Goal: Information Seeking & Learning: Learn about a topic

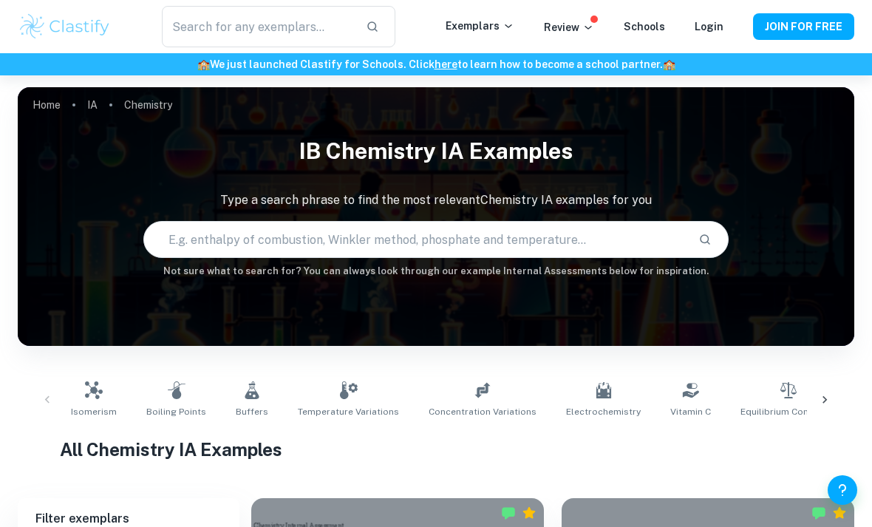
scroll to position [161, 0]
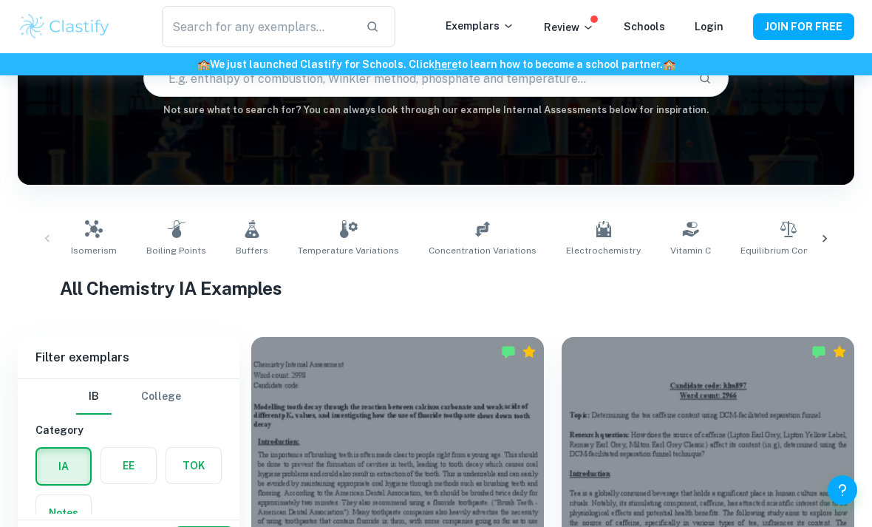
click at [834, 236] on div at bounding box center [824, 238] width 35 height 49
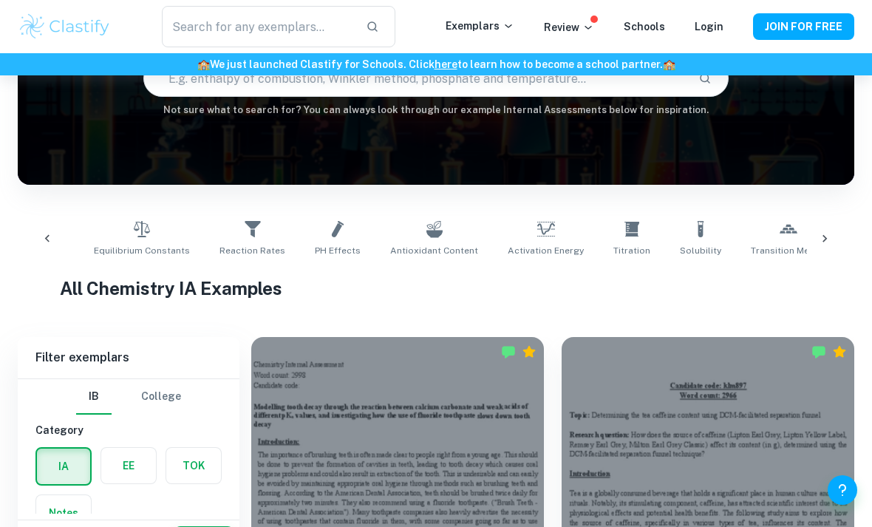
click at [818, 229] on div at bounding box center [824, 238] width 35 height 49
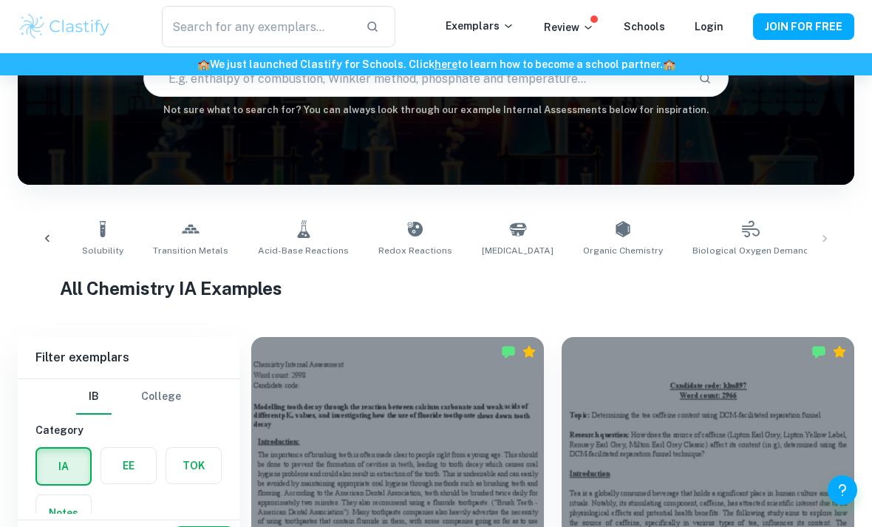
scroll to position [0, 1321]
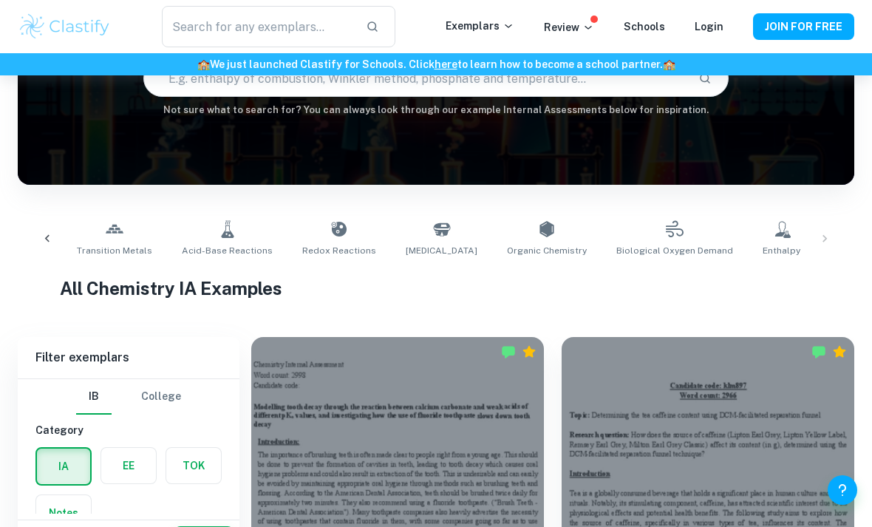
click at [825, 229] on div "Isomerism Boiling Points Buffers Temperature Variations Concentration Variation…" at bounding box center [436, 238] width 813 height 49
click at [182, 250] on span "Acid-Base Reactions" at bounding box center [227, 250] width 91 height 13
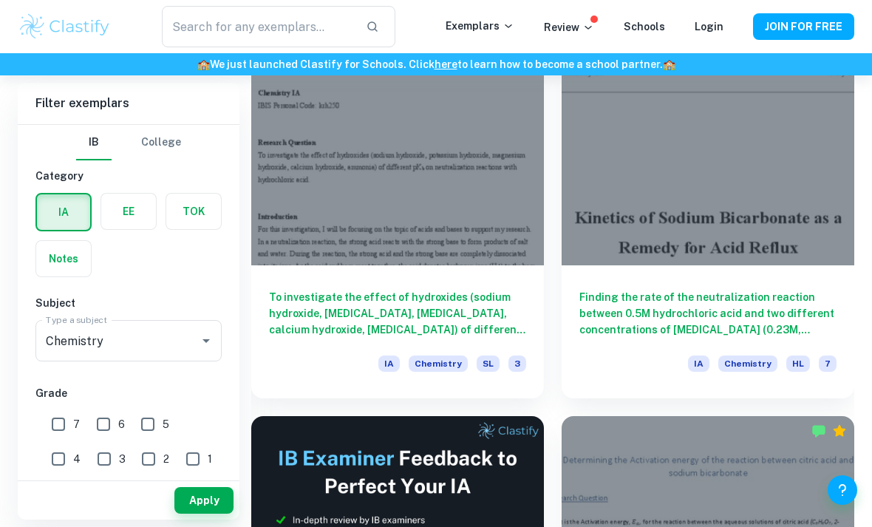
scroll to position [38, 0]
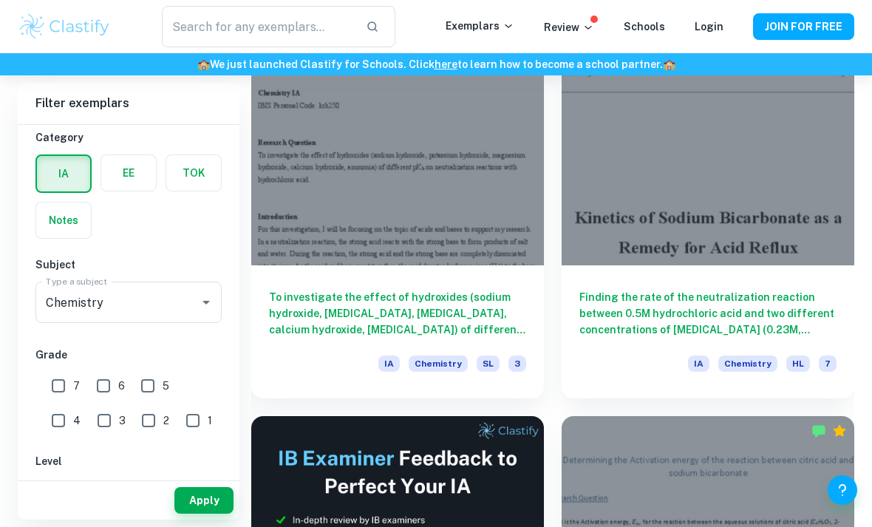
click at [359, 236] on div at bounding box center [397, 156] width 293 height 220
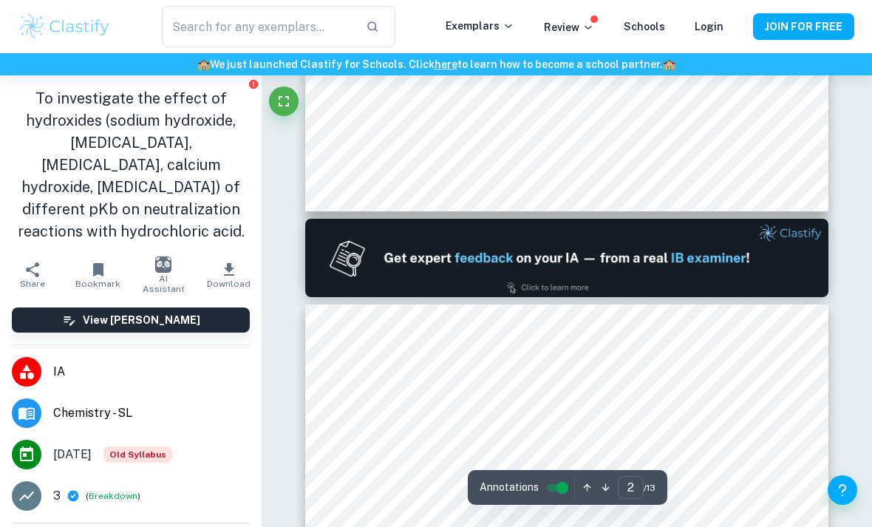
type input "1"
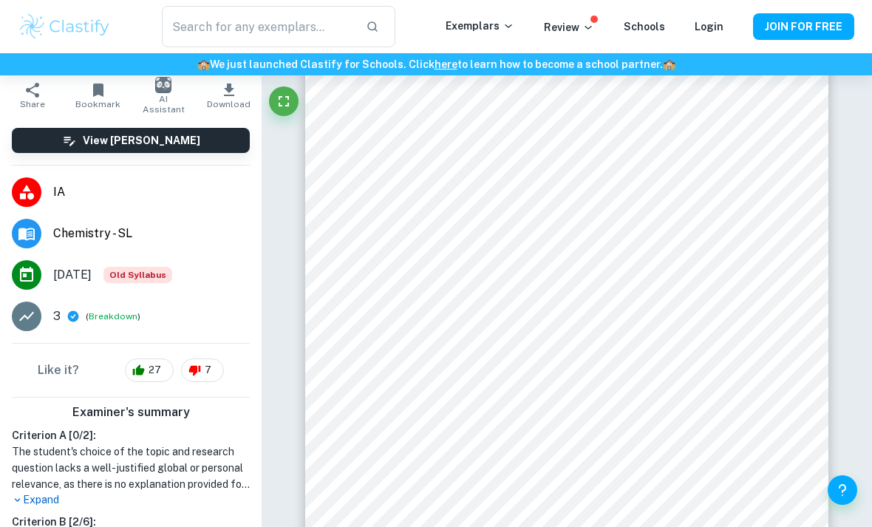
scroll to position [178, 0]
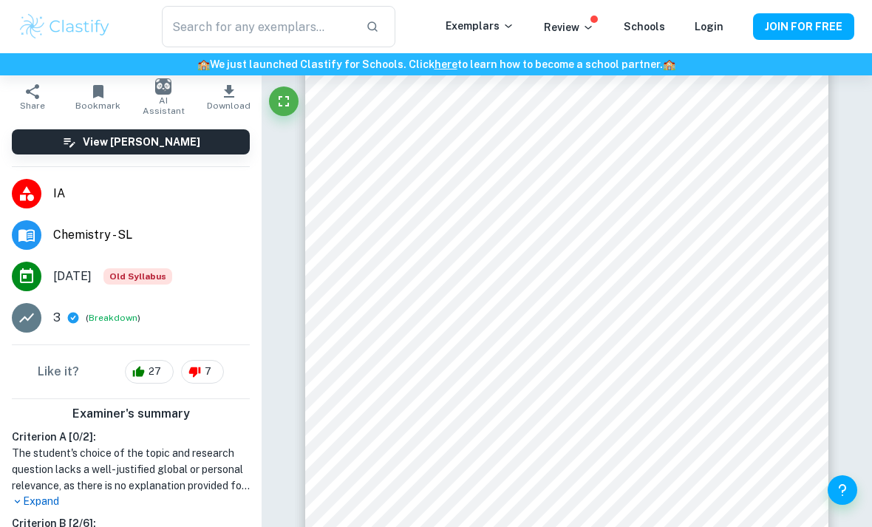
click at [224, 154] on button "View [PERSON_NAME]" at bounding box center [131, 141] width 238 height 25
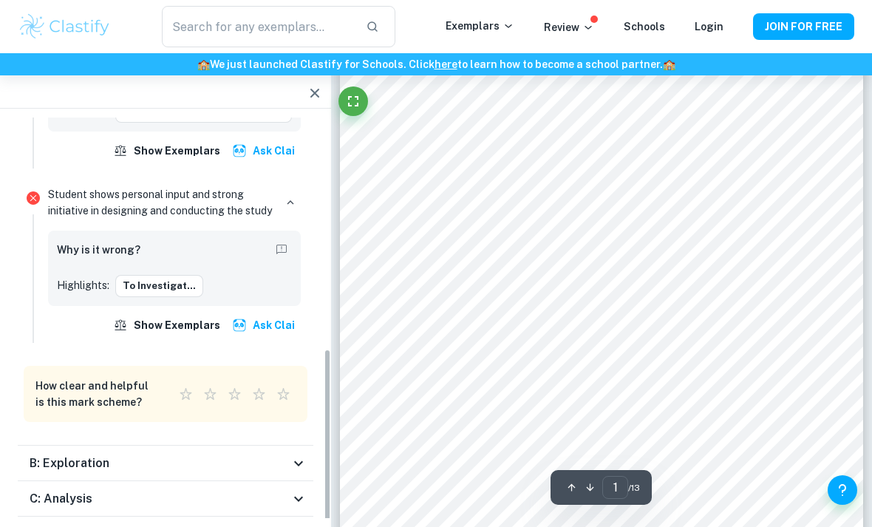
scroll to position [495, 0]
click at [175, 274] on button "To investigat..." at bounding box center [159, 285] width 88 height 22
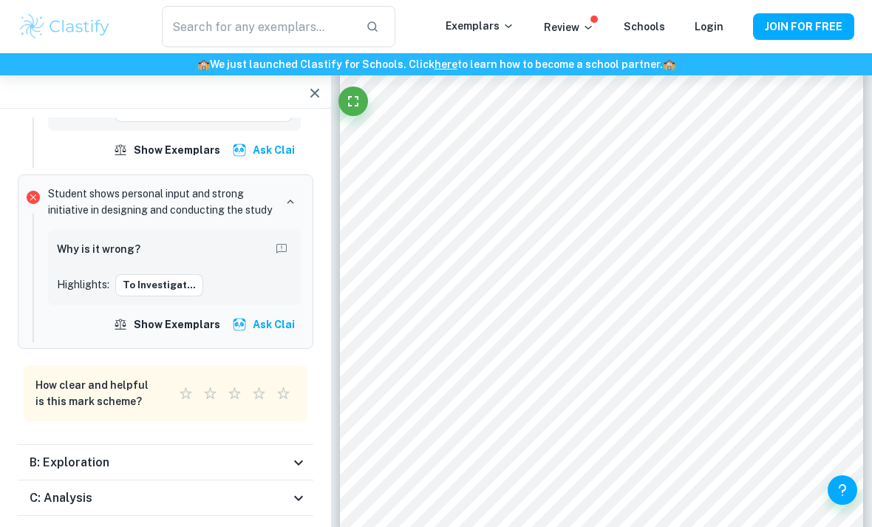
click at [299, 191] on button "button" at bounding box center [290, 201] width 21 height 21
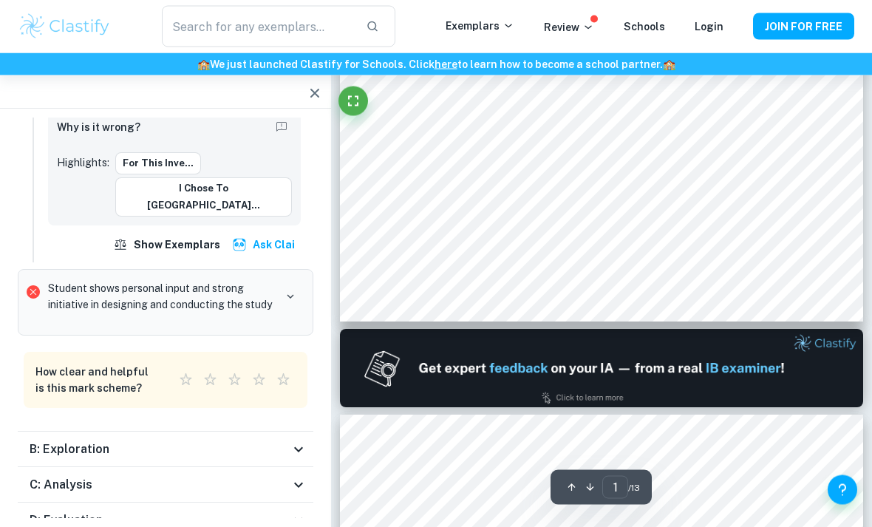
scroll to position [448, 0]
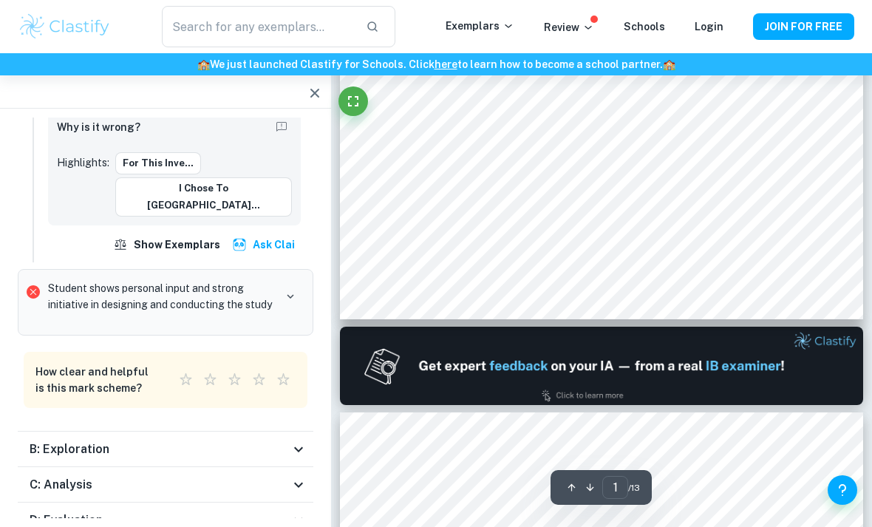
click at [279, 441] on div "B: Exploration" at bounding box center [160, 450] width 260 height 18
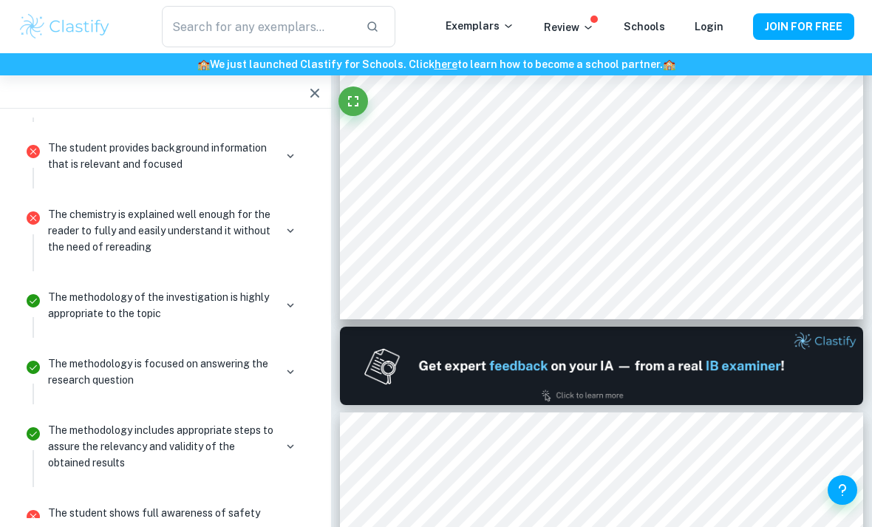
scroll to position [1257, 0]
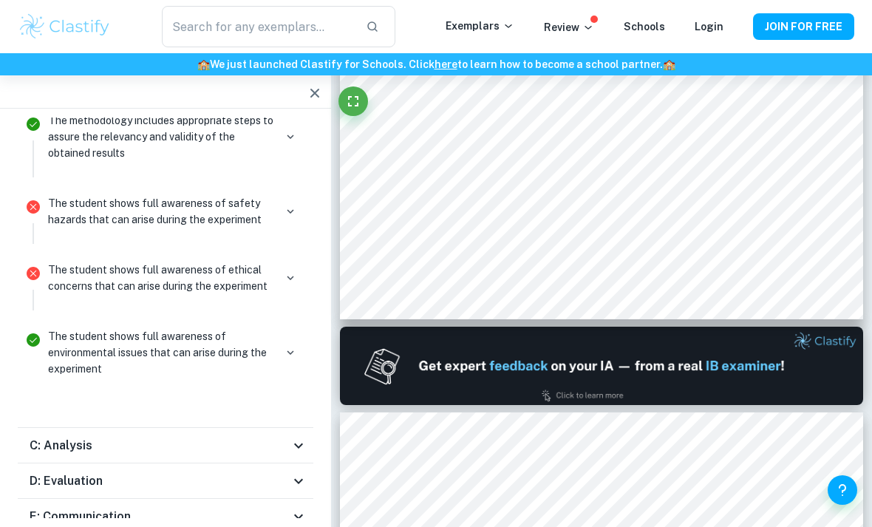
click at [249, 437] on div "C: Analysis" at bounding box center [160, 446] width 260 height 18
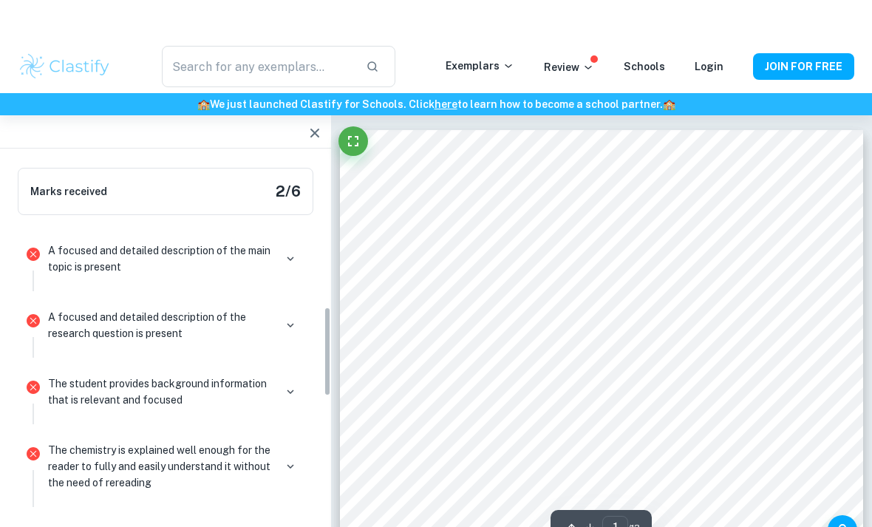
scroll to position [732, 0]
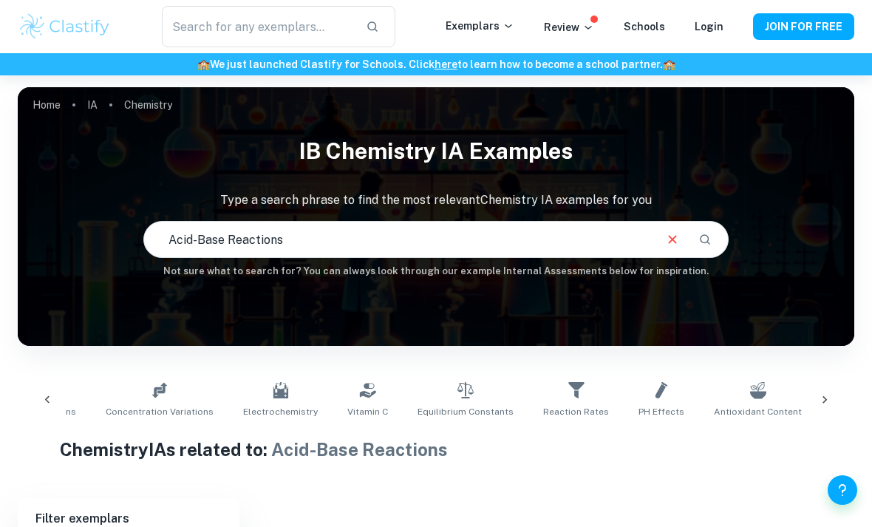
scroll to position [0, 661]
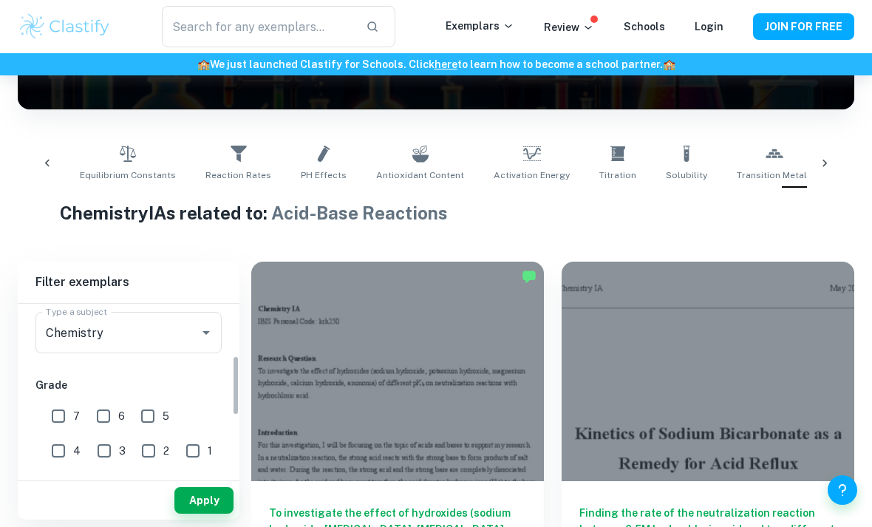
click at [82, 406] on div "7" at bounding box center [69, 414] width 44 height 34
click at [69, 420] on input "7" at bounding box center [59, 416] width 30 height 30
checkbox input "true"
click at [185, 514] on button "Apply" at bounding box center [203, 500] width 59 height 27
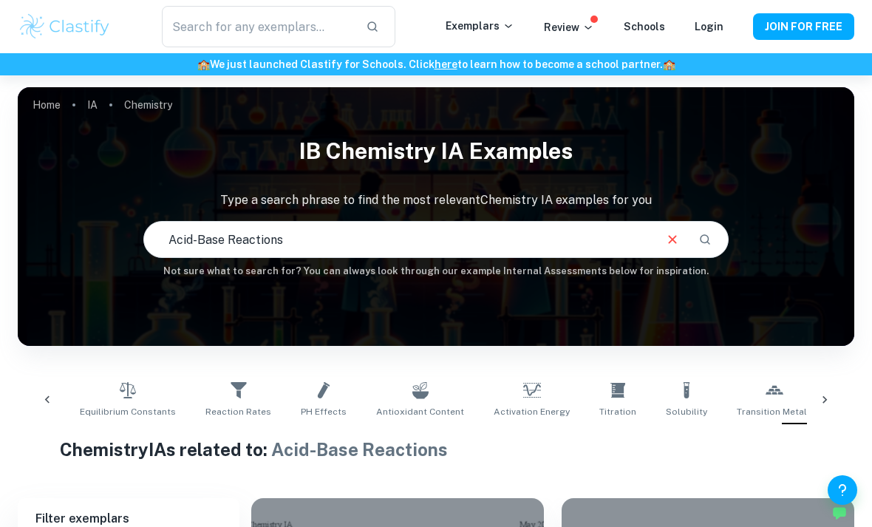
click at [467, 242] on input "Acid-Base Reactions" at bounding box center [398, 239] width 509 height 41
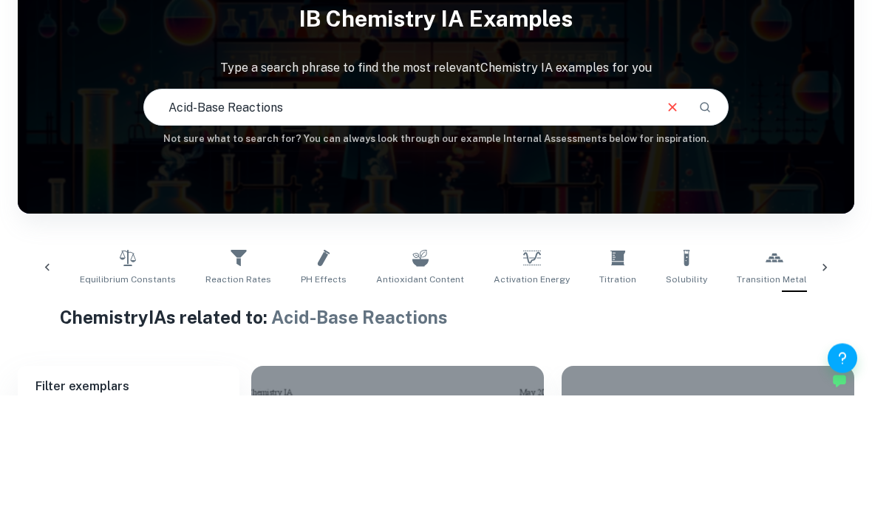
click at [526, 219] on input "Acid-Base Reactions" at bounding box center [398, 239] width 509 height 41
click at [528, 129] on div "IB Chemistry IA examples Type a search phrase to find the most relevant Chemist…" at bounding box center [436, 204] width 837 height 150
click at [543, 219] on input "Acid-Base Reactions" at bounding box center [398, 239] width 509 height 41
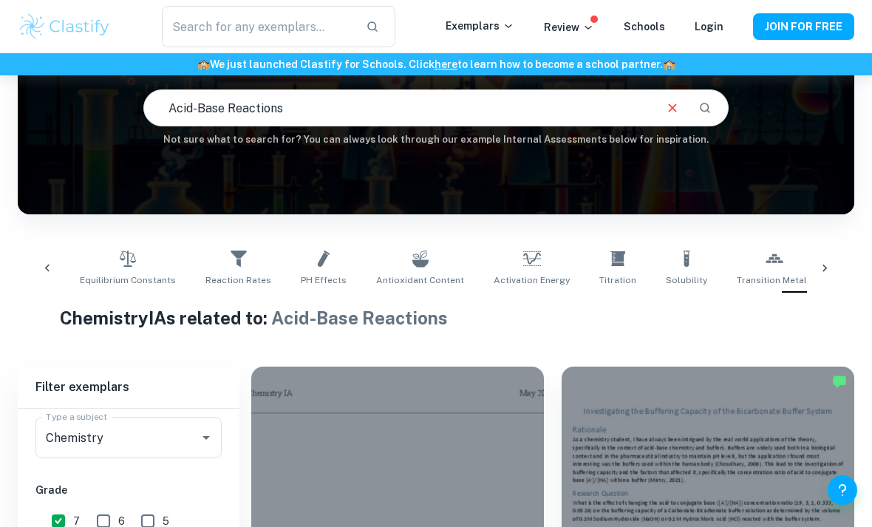
click at [542, 120] on input "Acid-Base Reactions" at bounding box center [398, 107] width 509 height 41
click at [549, 118] on input "Acid-Base Reactions" at bounding box center [398, 107] width 509 height 41
click at [664, 111] on button "Clear" at bounding box center [673, 108] width 28 height 28
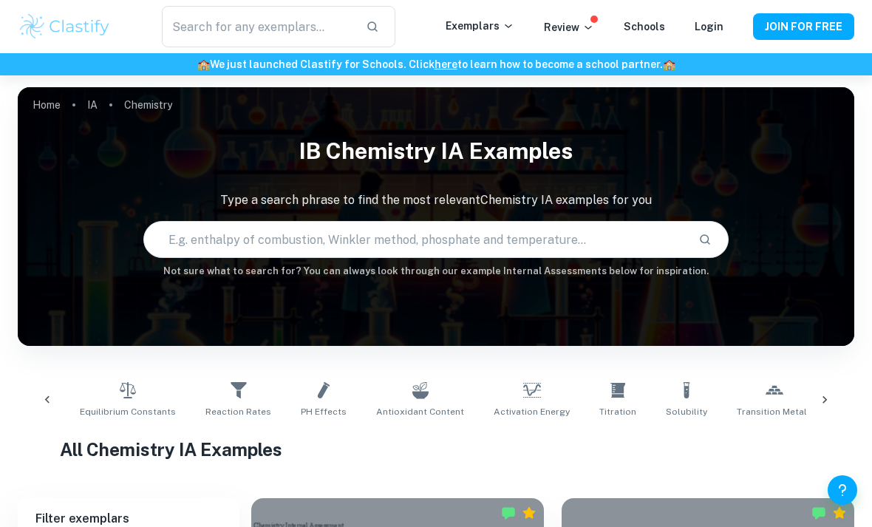
click at [592, 233] on input "text" at bounding box center [415, 239] width 543 height 41
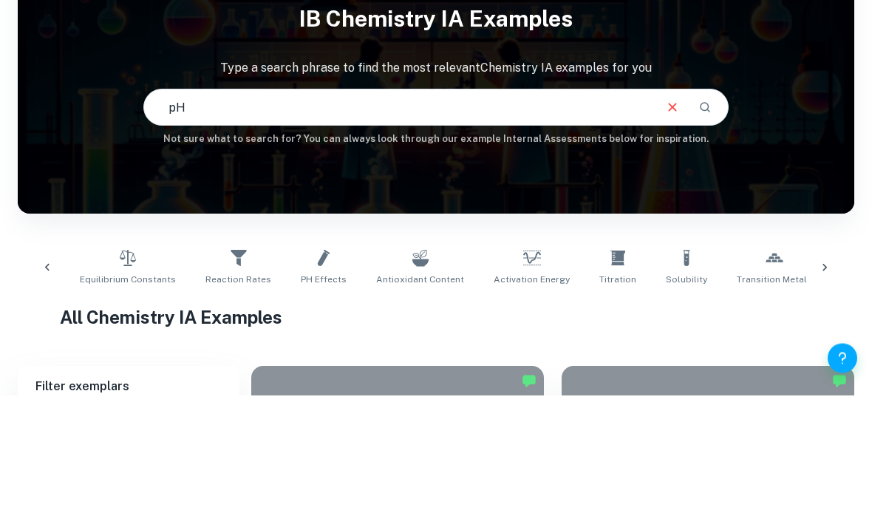
type input "pH"
click at [705, 233] on icon "Search" at bounding box center [705, 239] width 13 height 13
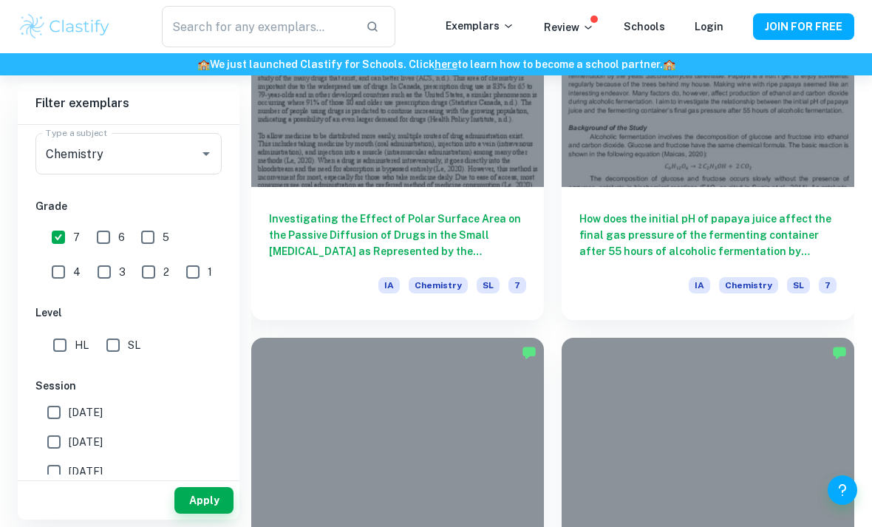
scroll to position [3333, 0]
